Goal: Navigation & Orientation: Find specific page/section

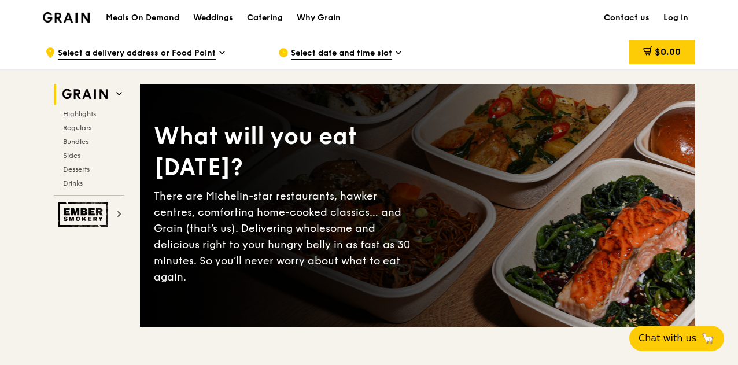
click at [210, 51] on span "Select a delivery address or Food Point" at bounding box center [137, 53] width 158 height 13
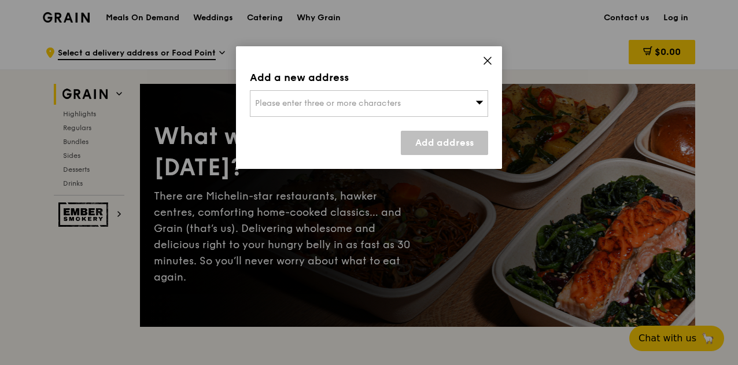
click at [431, 102] on div "Please enter three or more characters" at bounding box center [369, 103] width 238 height 27
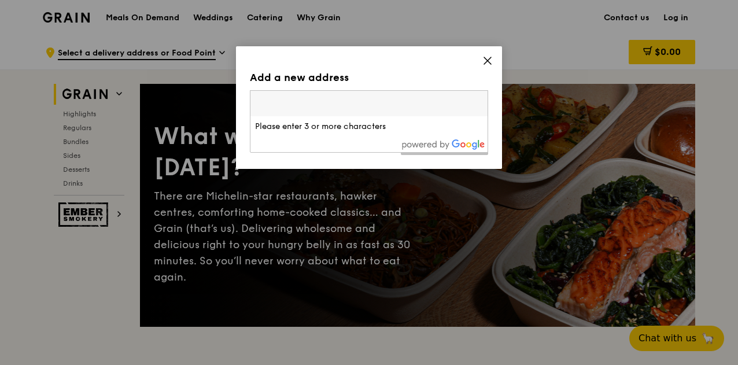
drag, startPoint x: 509, startPoint y: 63, endPoint x: 503, endPoint y: 55, distance: 9.9
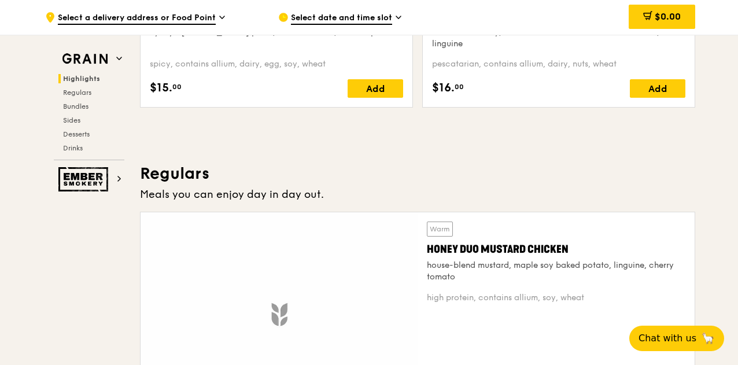
scroll to position [771, 0]
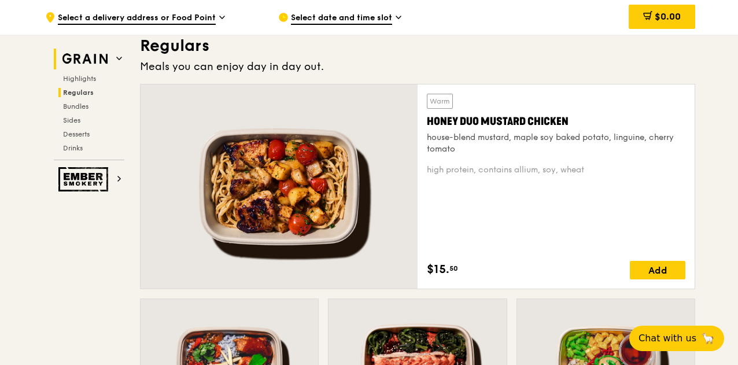
click at [112, 55] on h2 "Grain" at bounding box center [89, 59] width 71 height 21
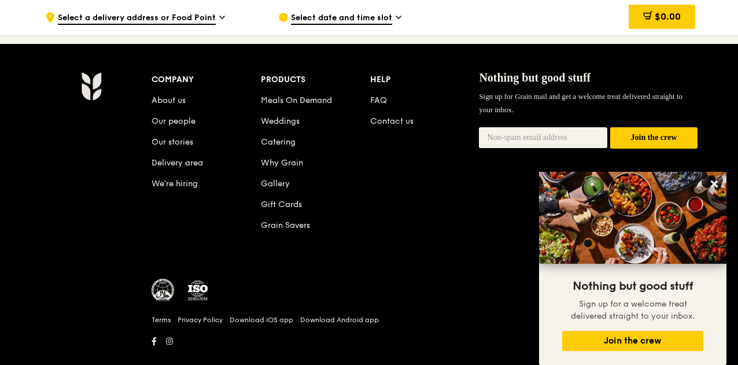
scroll to position [4930, 0]
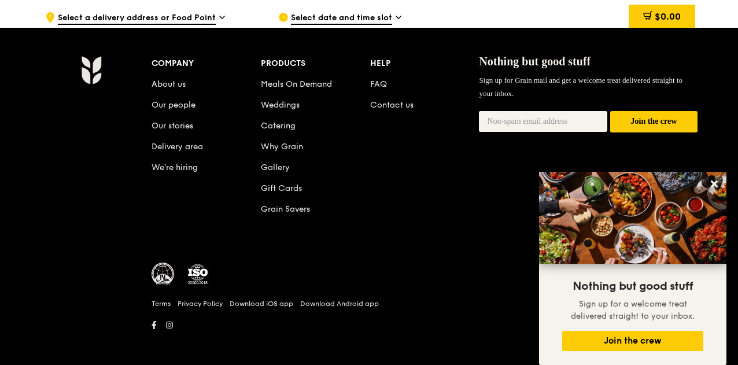
click at [179, 73] on li "About us" at bounding box center [206, 82] width 109 height 21
click at [177, 79] on link "About us" at bounding box center [169, 84] width 34 height 10
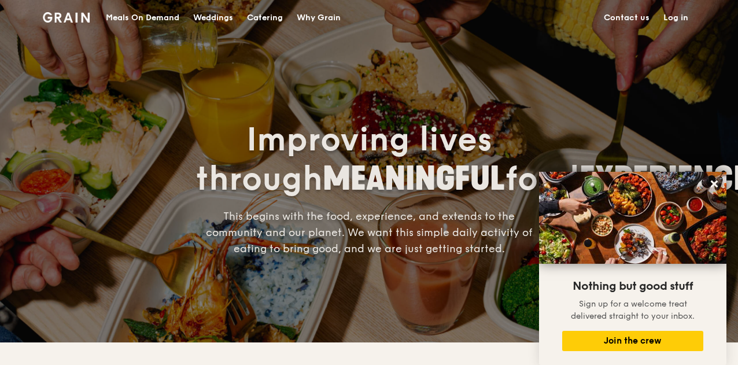
click at [91, 21] on div "Meals On Demand Weddings Catering Why Grain Contact us Log in" at bounding box center [369, 17] width 652 height 35
click at [82, 20] on img at bounding box center [66, 17] width 47 height 10
